Goal: Transaction & Acquisition: Subscribe to service/newsletter

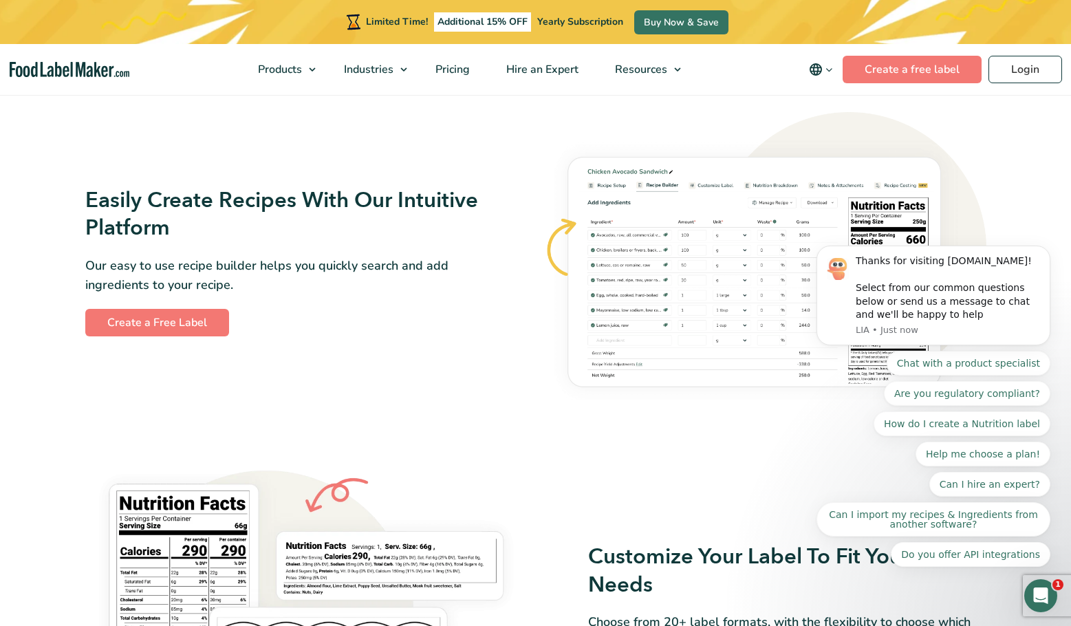
scroll to position [688, 0]
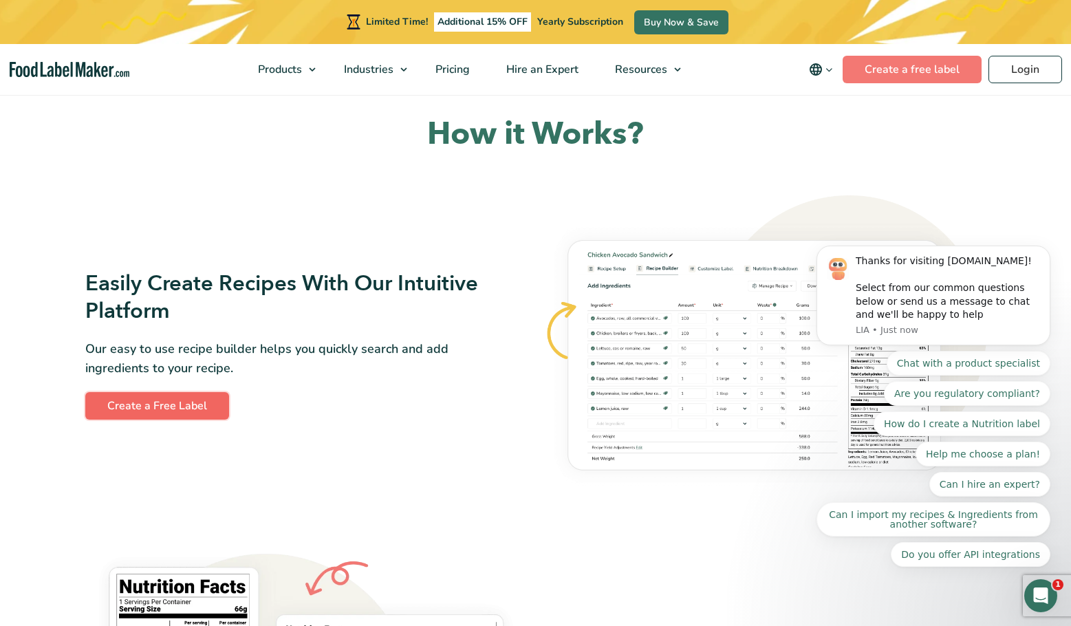
click at [142, 415] on link "Create a Free Label" at bounding box center [157, 406] width 144 height 28
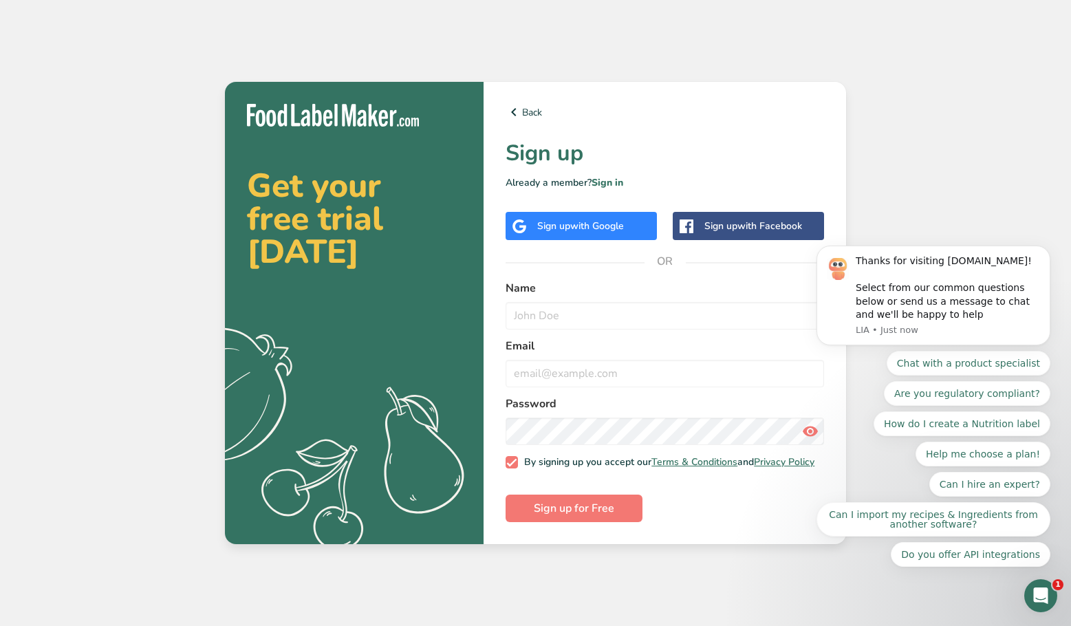
click at [897, 186] on body "Thanks for visiting [DOMAIN_NAME]! Select from our common questions below or se…" at bounding box center [933, 329] width 264 height 508
click at [529, 104] on link "Back" at bounding box center [664, 112] width 318 height 17
